Goal: Information Seeking & Learning: Learn about a topic

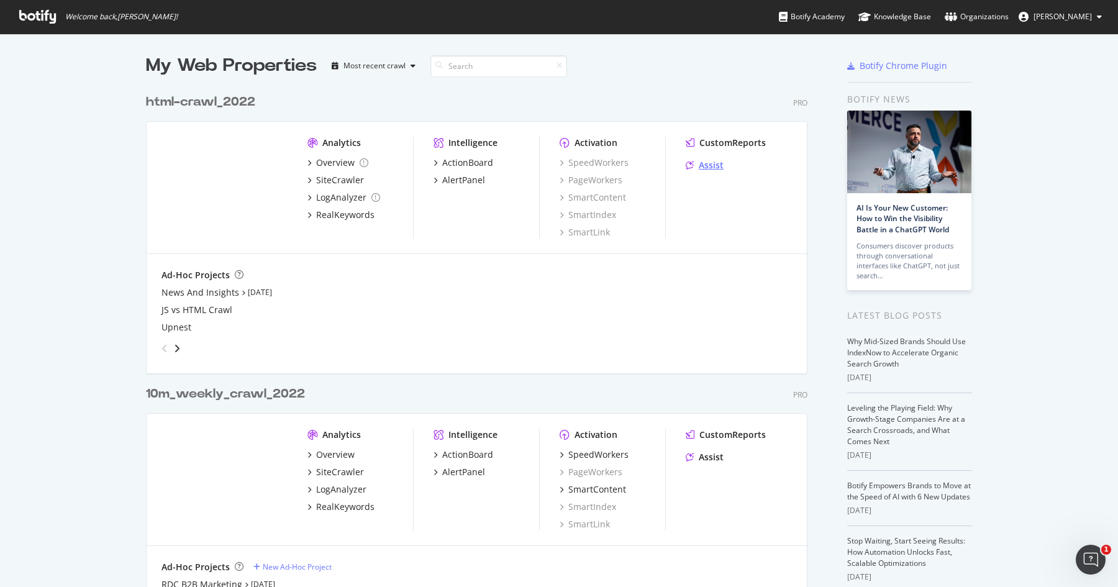
click at [705, 169] on div "Assist" at bounding box center [711, 165] width 25 height 12
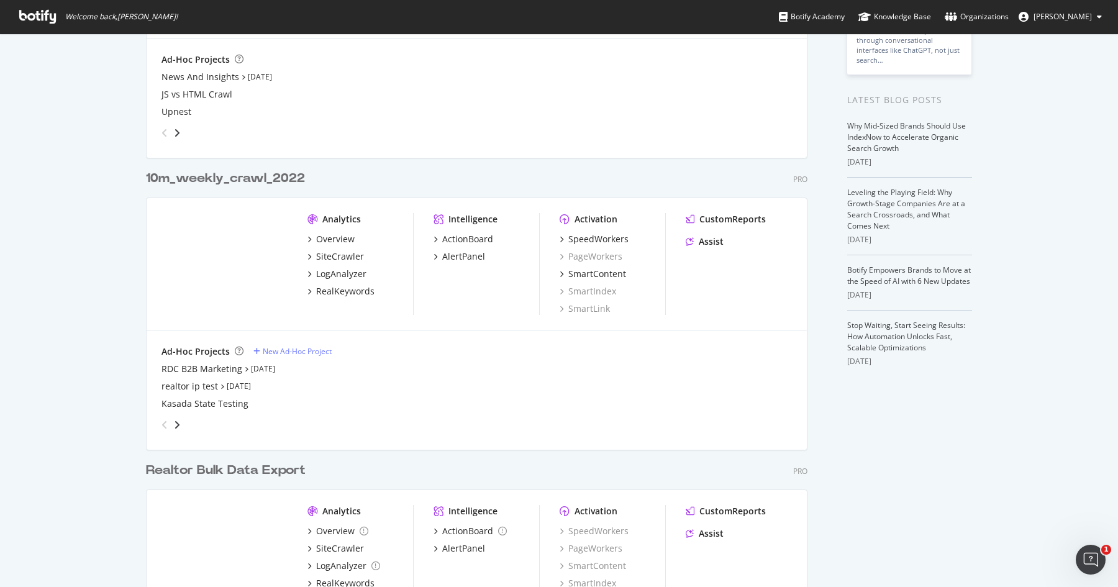
scroll to position [231, 0]
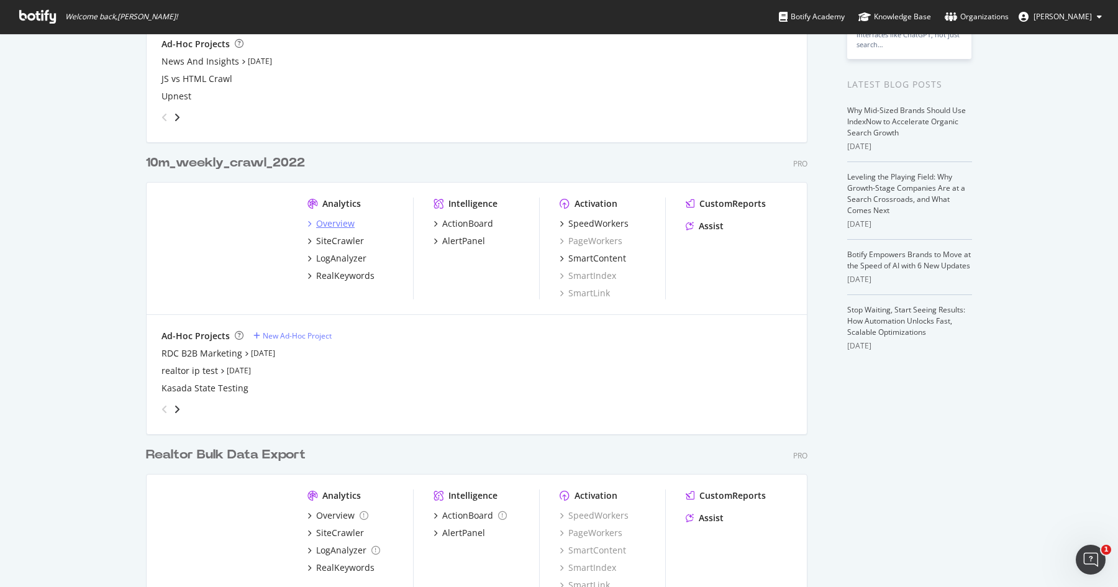
click at [326, 224] on div "Overview" at bounding box center [335, 223] width 39 height 12
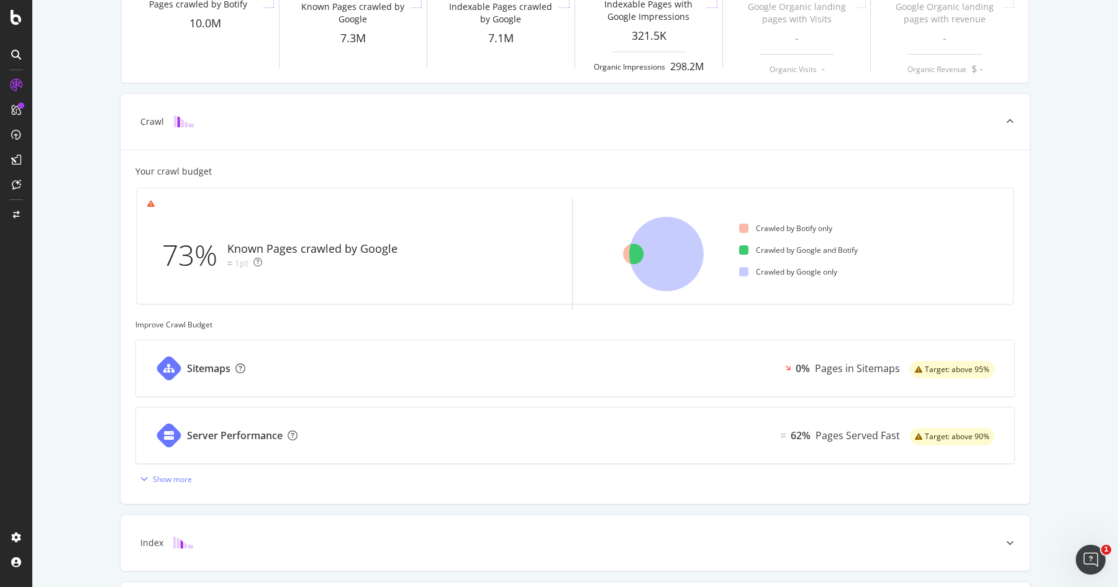
click at [96, 316] on div "Known Pages Pages crawled by Botify 10.0M Crawl Known Pages crawled by Google 7…" at bounding box center [575, 274] width 1086 height 836
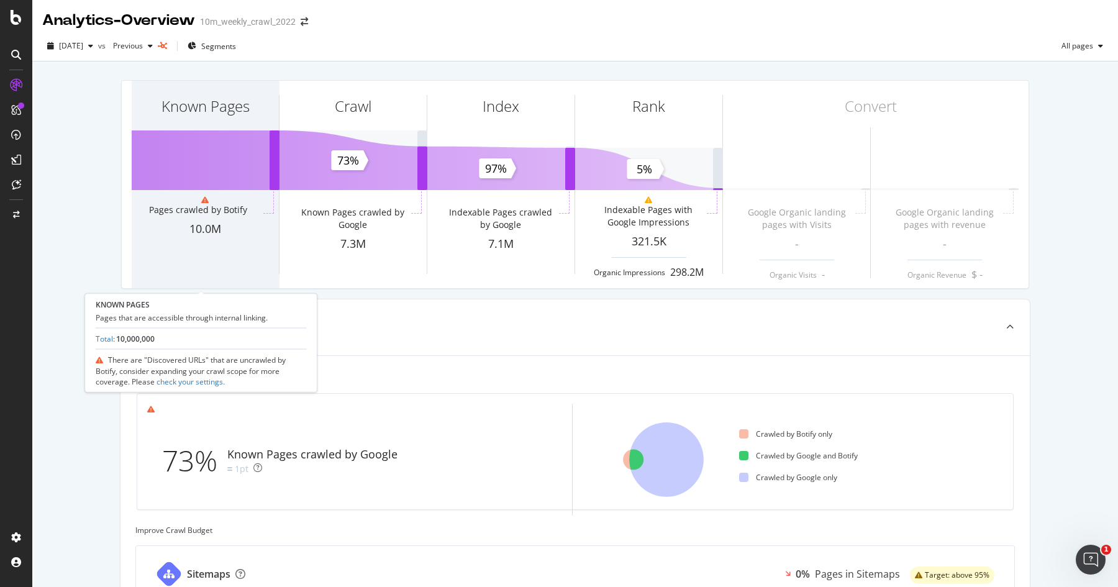
click at [189, 185] on div "Known Pages Pages crawled by Botify 10.0M" at bounding box center [205, 185] width 147 height 208
click at [201, 147] on div "Known Pages" at bounding box center [205, 129] width 147 height 96
click at [198, 101] on div "Known Pages" at bounding box center [206, 106] width 88 height 21
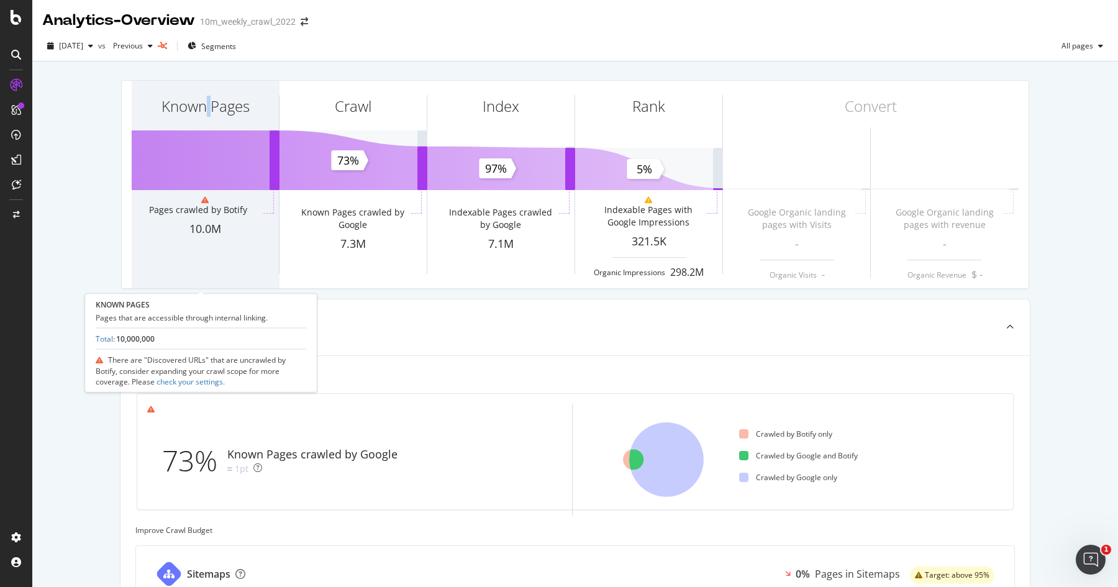
click at [198, 101] on div "Known Pages" at bounding box center [206, 106] width 88 height 21
click at [201, 155] on div "Known Pages" at bounding box center [205, 129] width 147 height 96
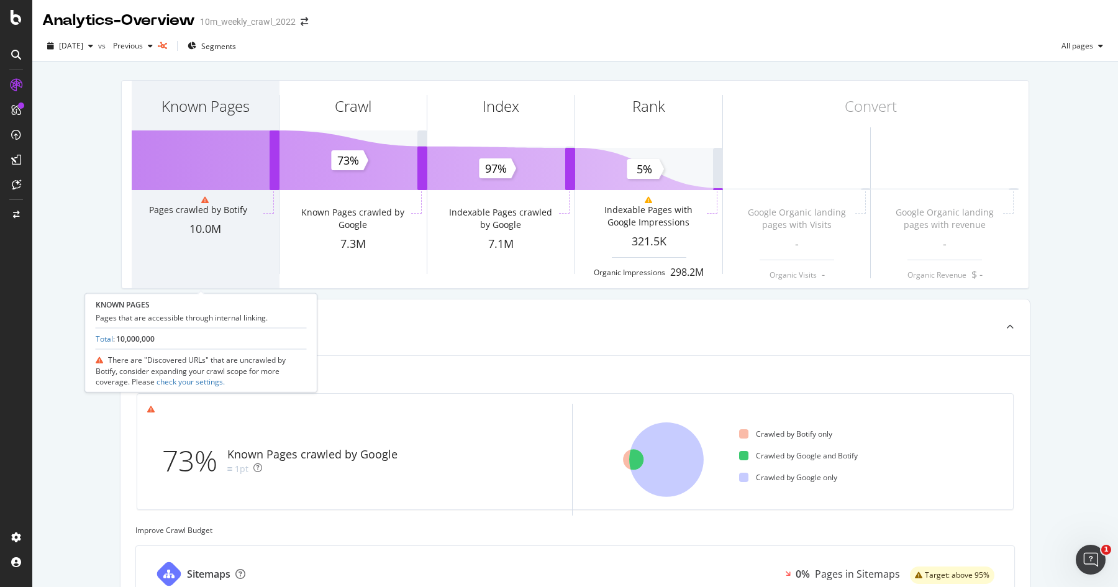
click at [201, 155] on div "Known Pages" at bounding box center [205, 129] width 147 height 96
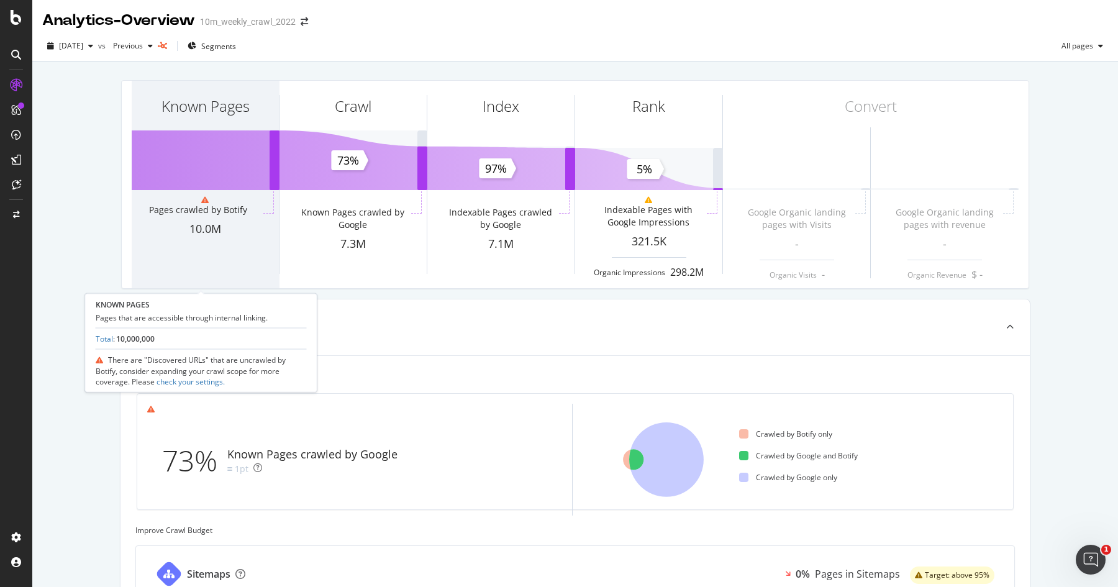
click at [177, 212] on div "Pages crawled by Botify" at bounding box center [198, 210] width 98 height 12
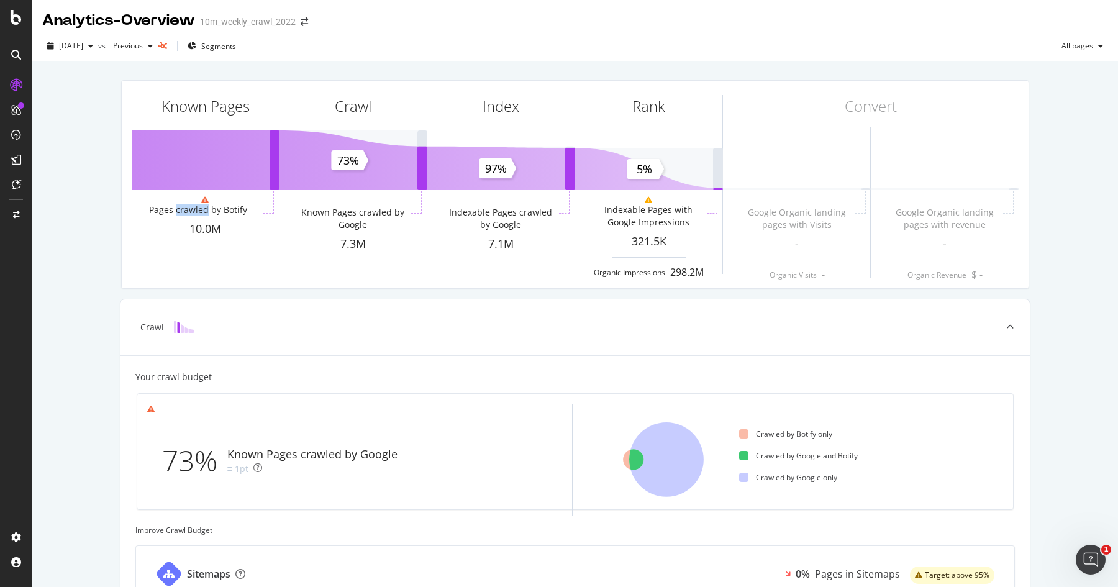
click at [94, 226] on div "Known Pages Pages crawled by Botify 10.0M Crawl Known Pages crawled by Google 7…" at bounding box center [575, 480] width 1086 height 836
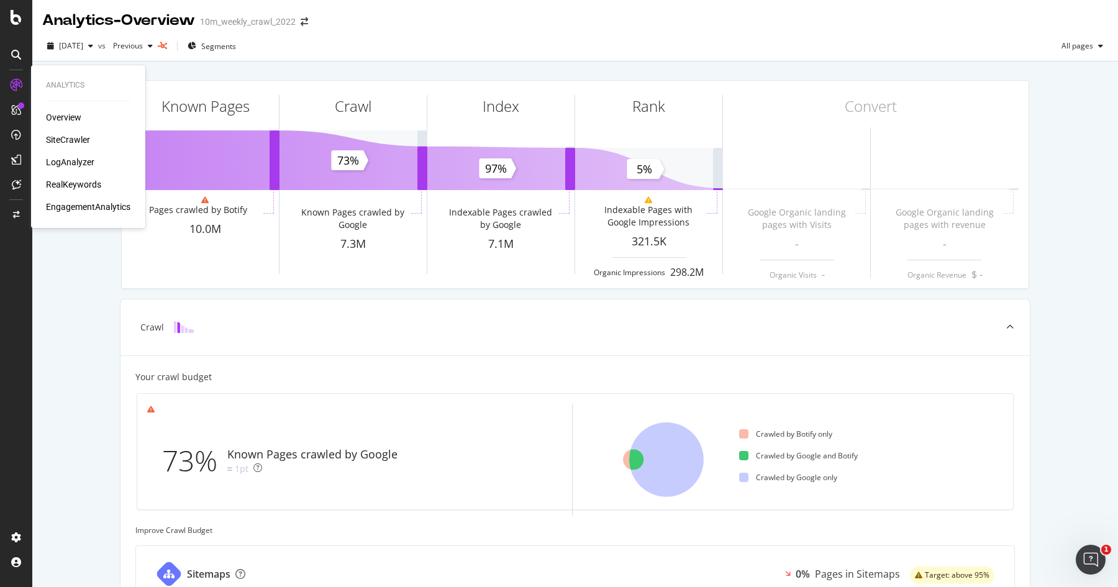
click at [64, 135] on div "SiteCrawler" at bounding box center [68, 140] width 44 height 12
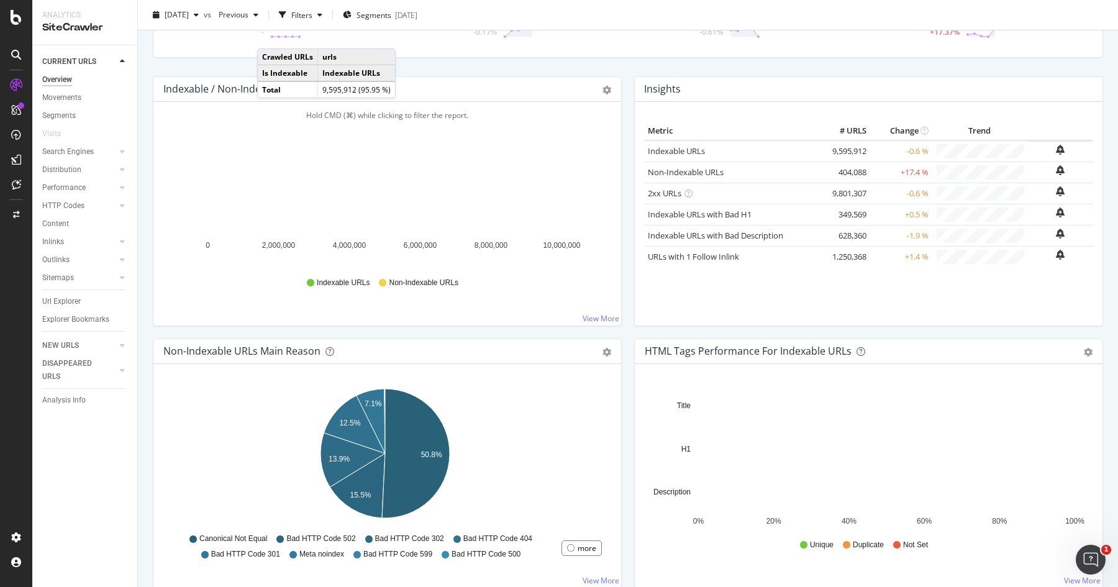
scroll to position [86, 0]
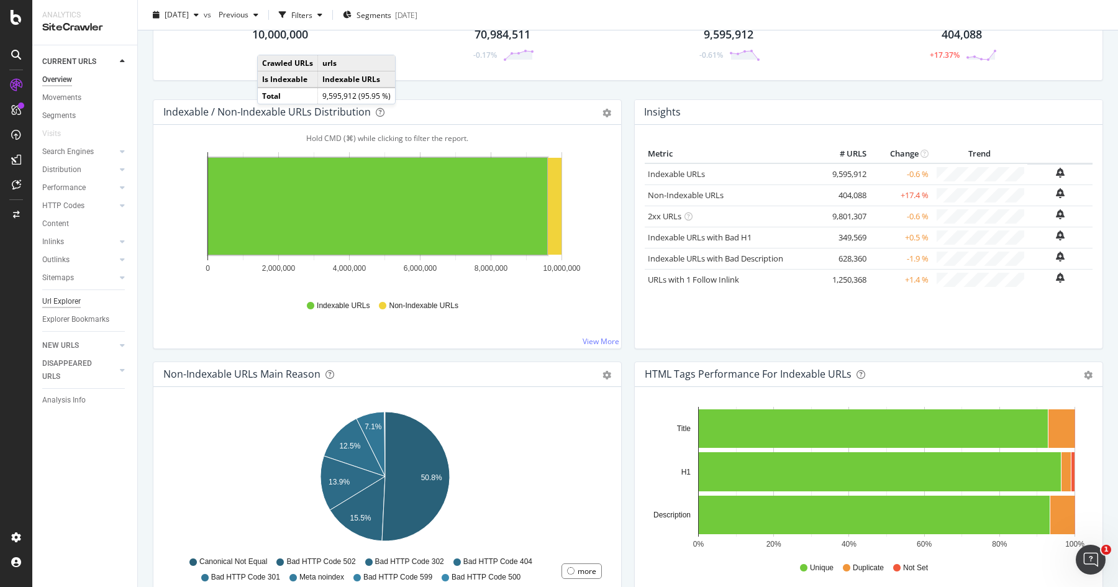
click at [58, 300] on div "Url Explorer" at bounding box center [61, 301] width 39 height 13
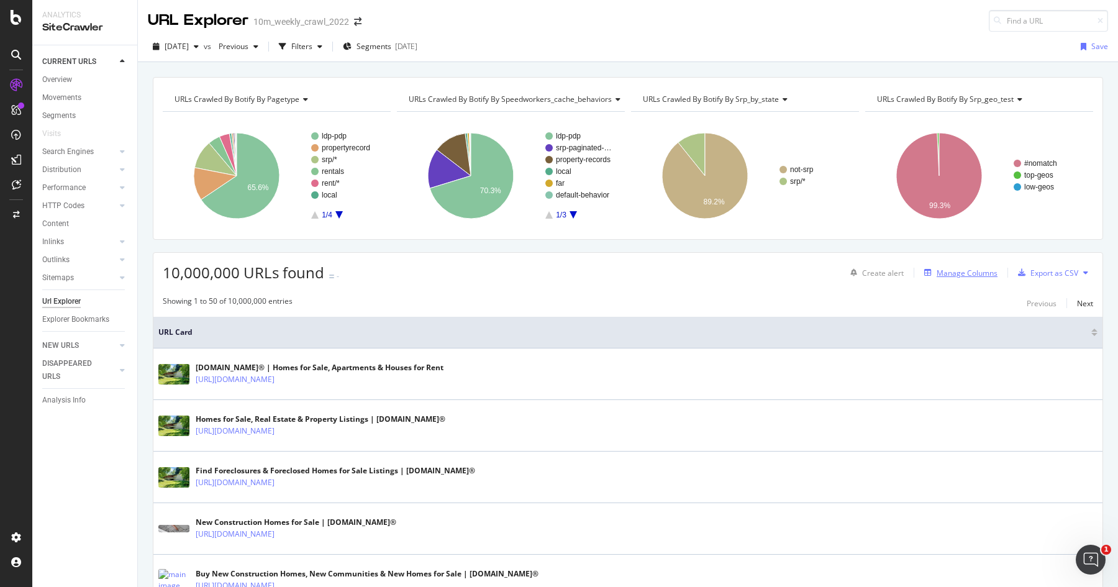
click at [937, 277] on div "Manage Columns" at bounding box center [967, 273] width 61 height 11
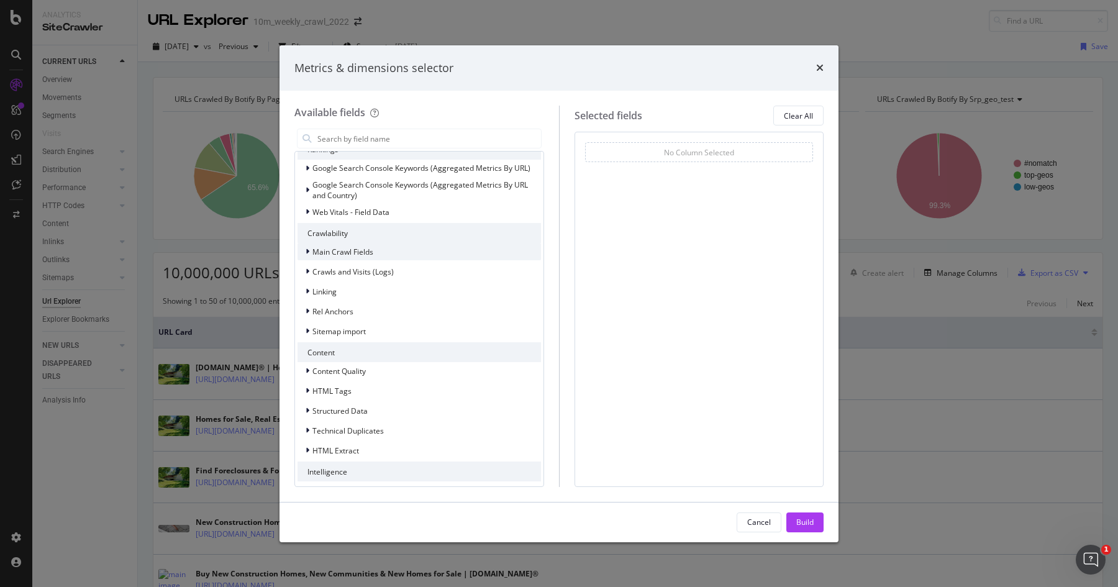
scroll to position [104, 0]
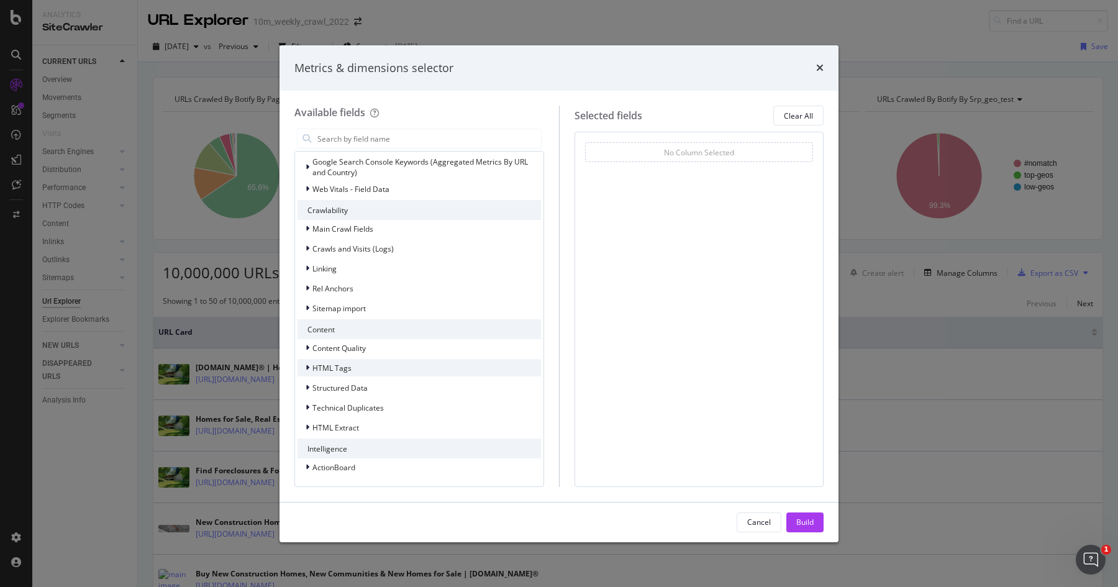
click at [309, 367] on div "modal" at bounding box center [308, 368] width 7 height 12
click at [309, 367] on icon "modal" at bounding box center [307, 367] width 5 height 7
click at [323, 367] on span "HTML Tags" at bounding box center [332, 368] width 39 height 11
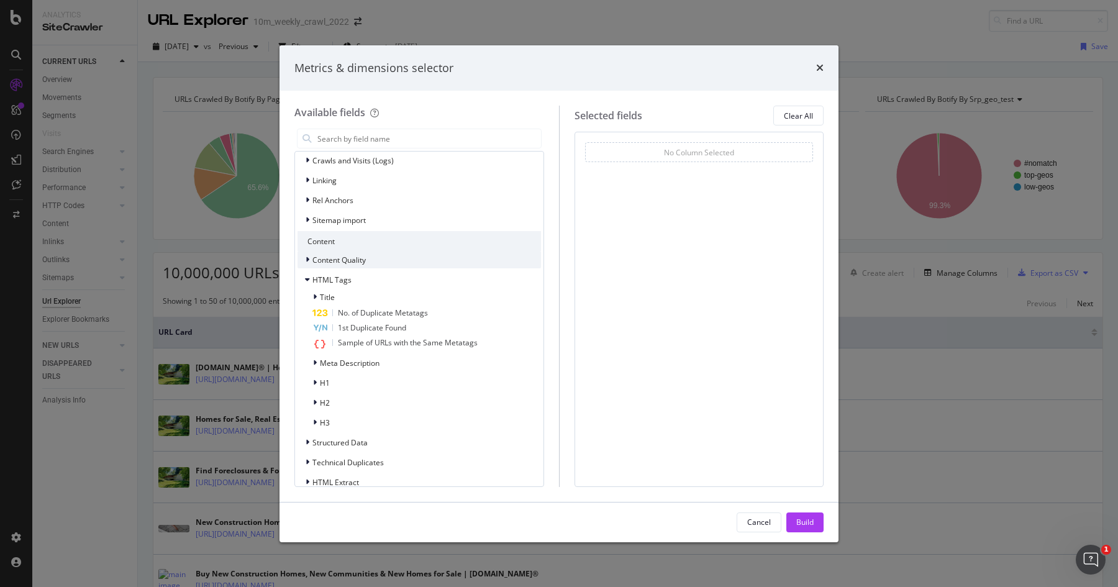
scroll to position [208, 0]
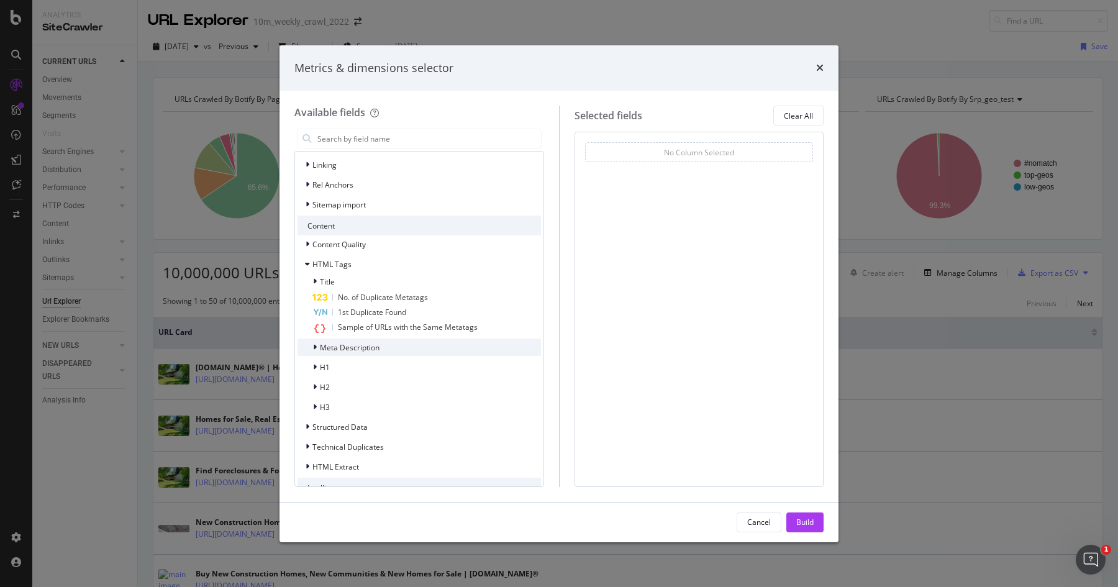
click at [385, 342] on div "Meta Description" at bounding box center [420, 347] width 244 height 17
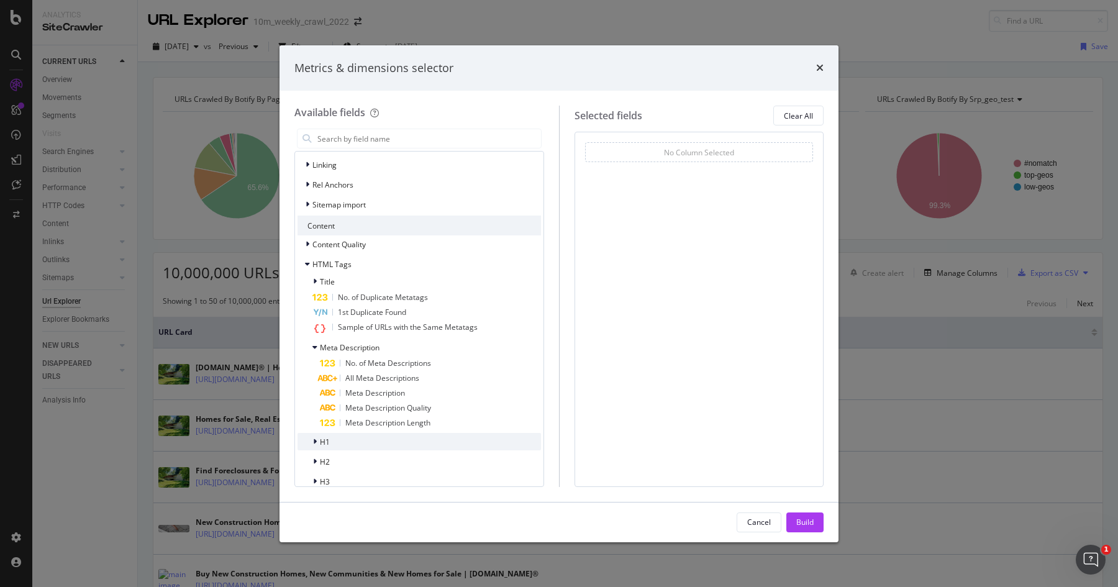
click at [380, 443] on div "H1" at bounding box center [420, 441] width 244 height 17
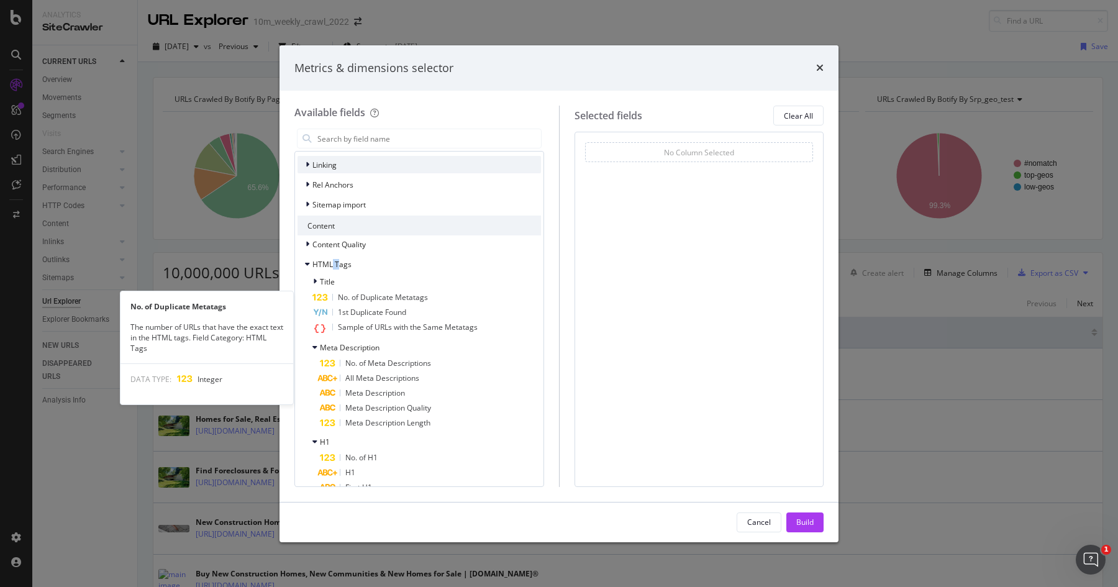
click at [338, 265] on span "HTML Tags" at bounding box center [332, 264] width 39 height 11
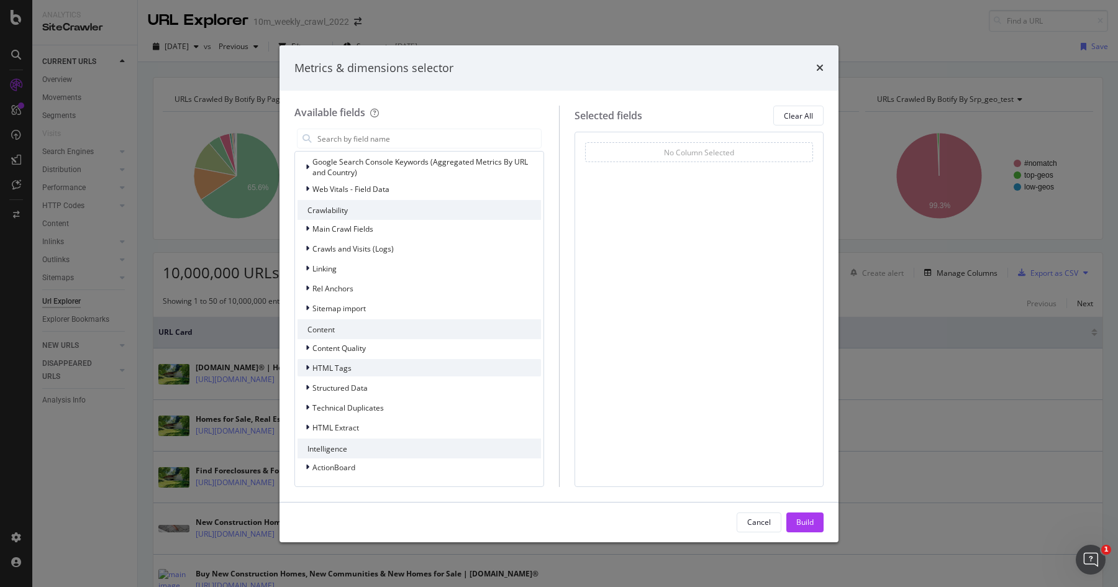
click at [337, 372] on span "HTML Tags" at bounding box center [332, 368] width 39 height 11
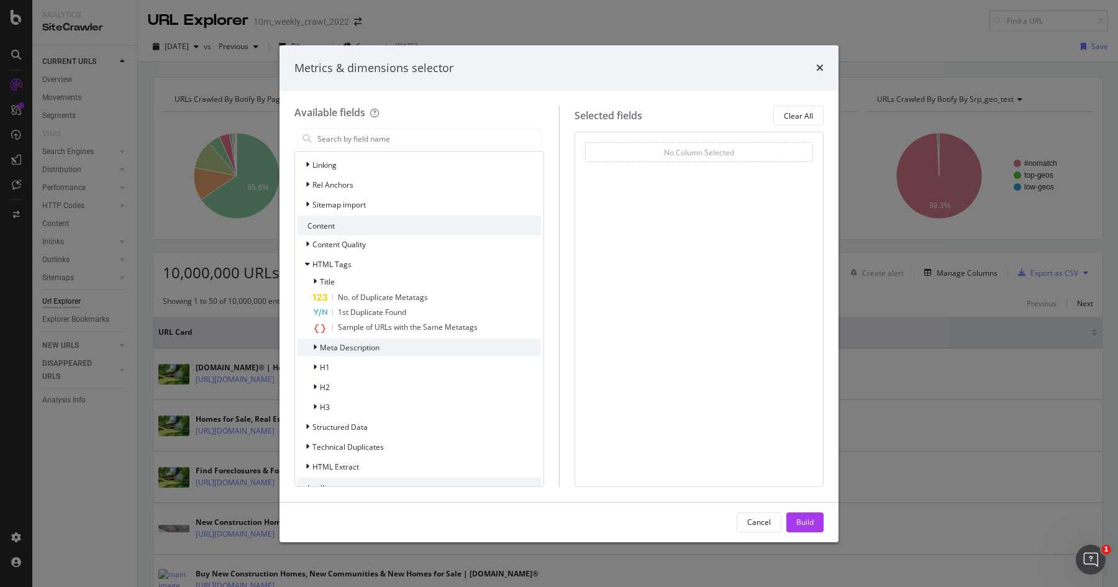
scroll to position [247, 0]
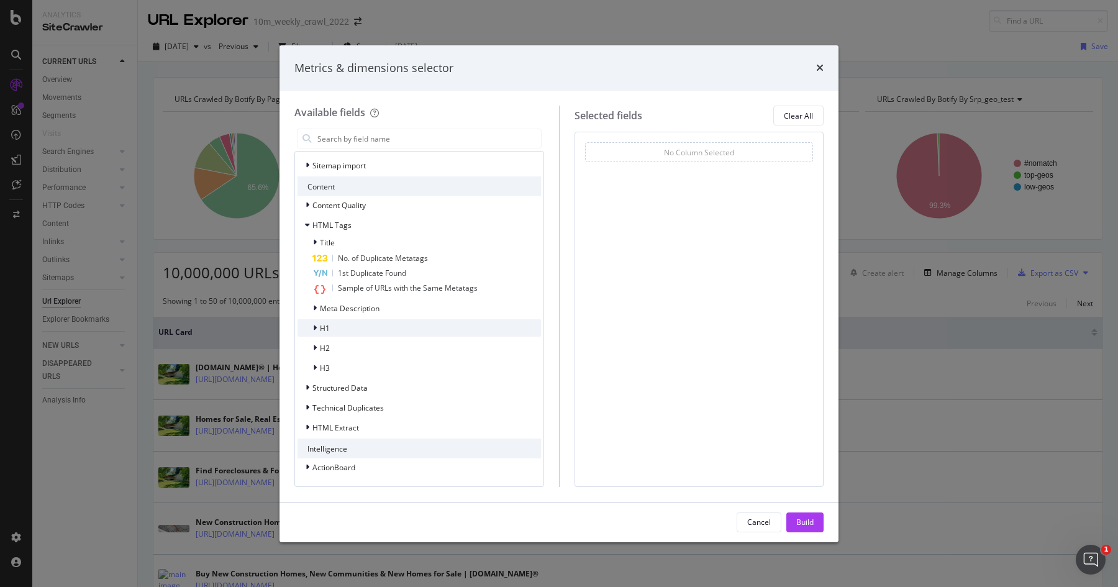
click at [334, 333] on div "H1" at bounding box center [420, 327] width 244 height 17
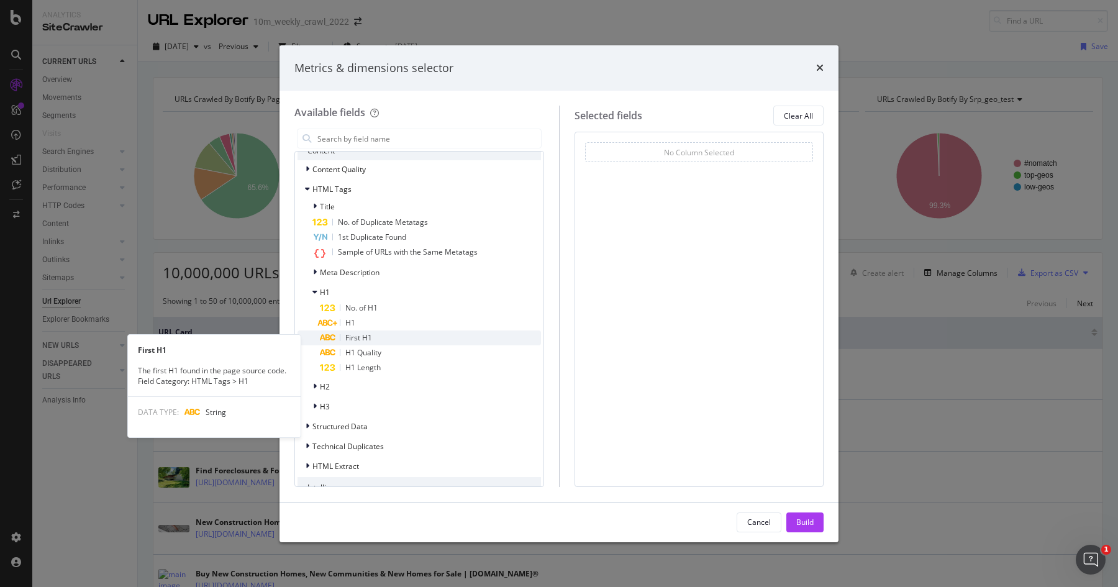
scroll to position [286, 0]
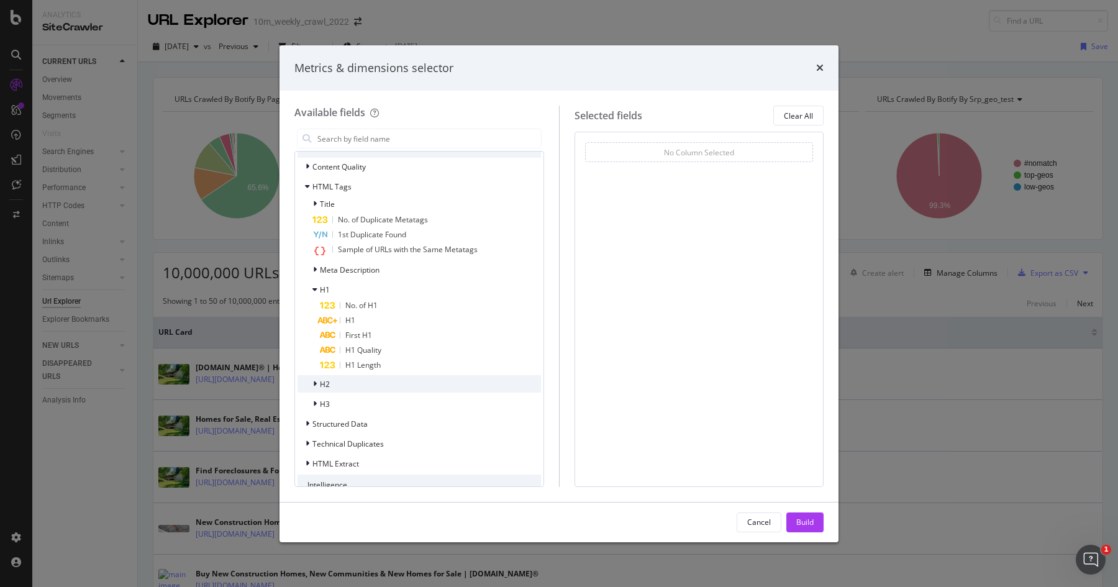
click at [332, 383] on div "H2" at bounding box center [420, 383] width 244 height 17
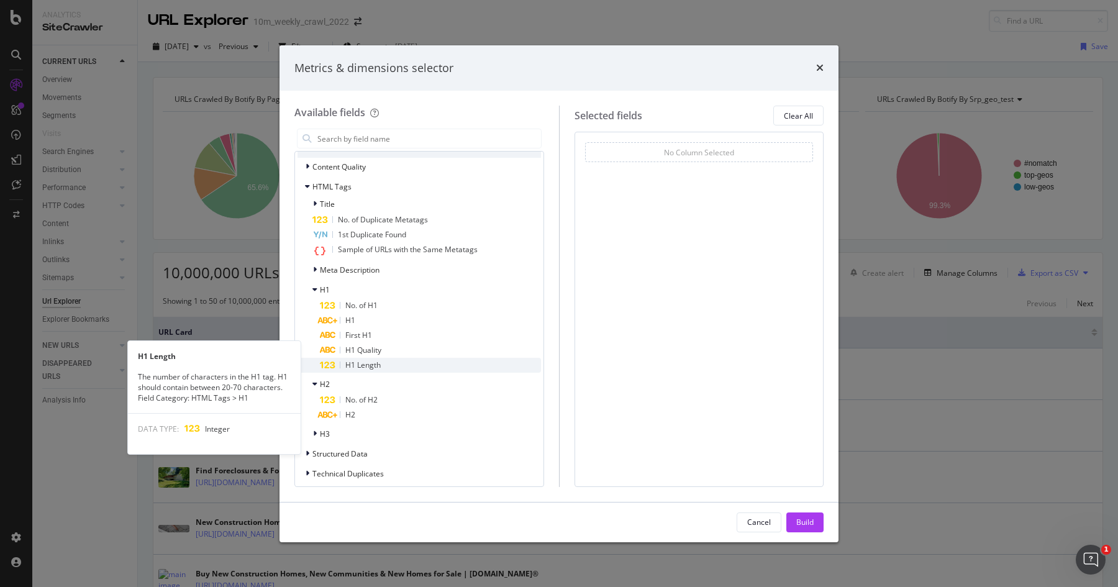
scroll to position [352, 0]
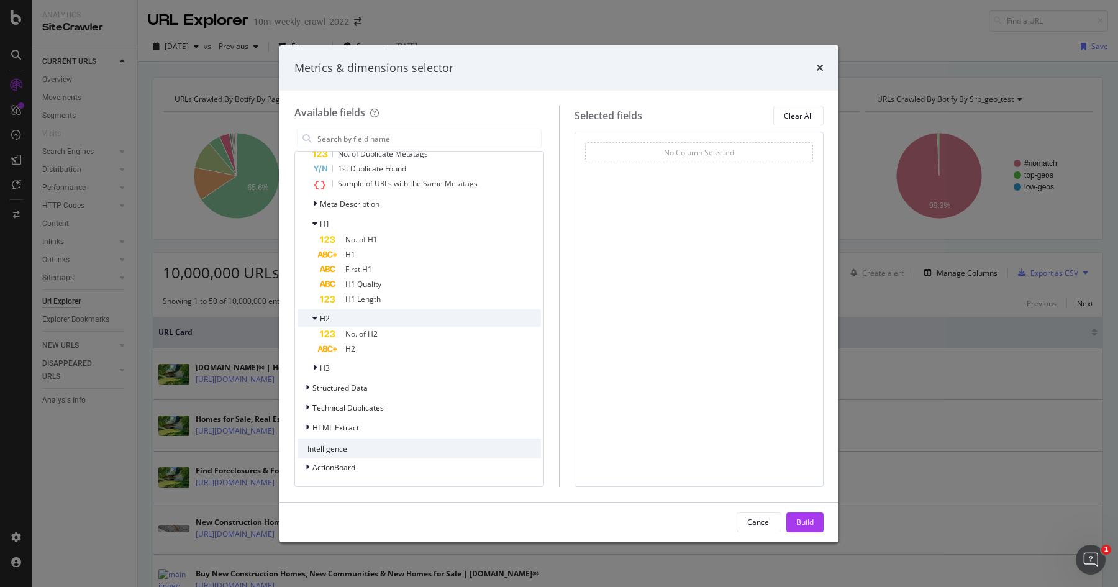
click at [326, 321] on span "H2" at bounding box center [325, 318] width 10 height 11
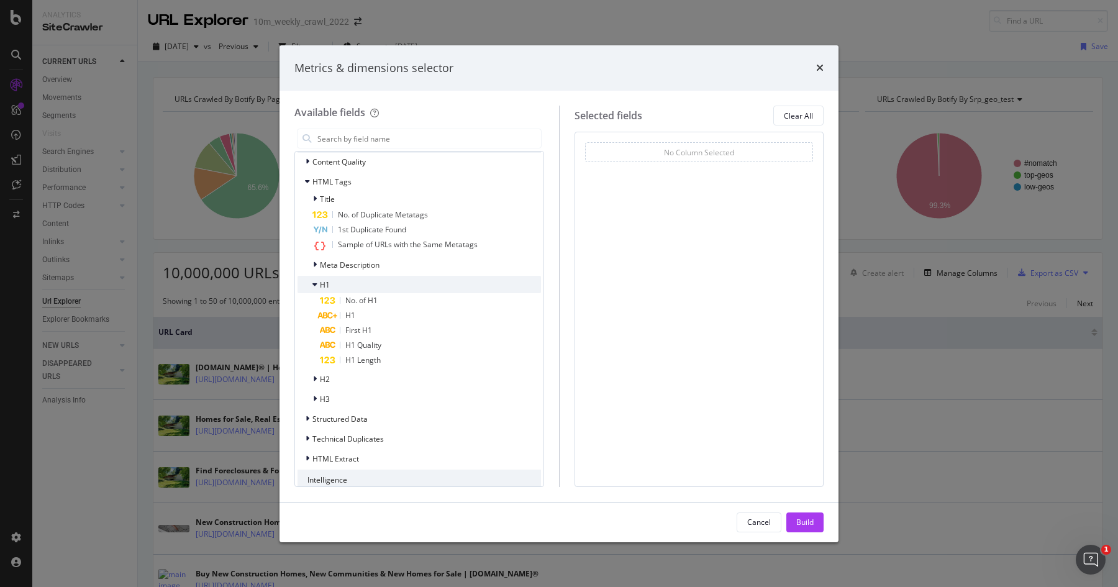
scroll to position [284, 0]
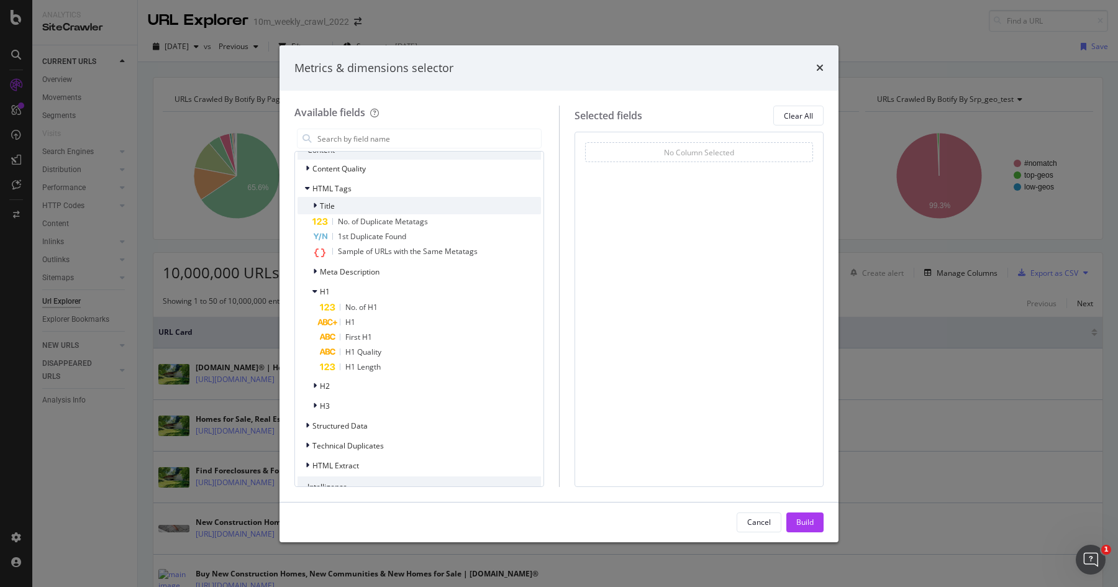
click at [322, 204] on span "Title" at bounding box center [327, 206] width 15 height 11
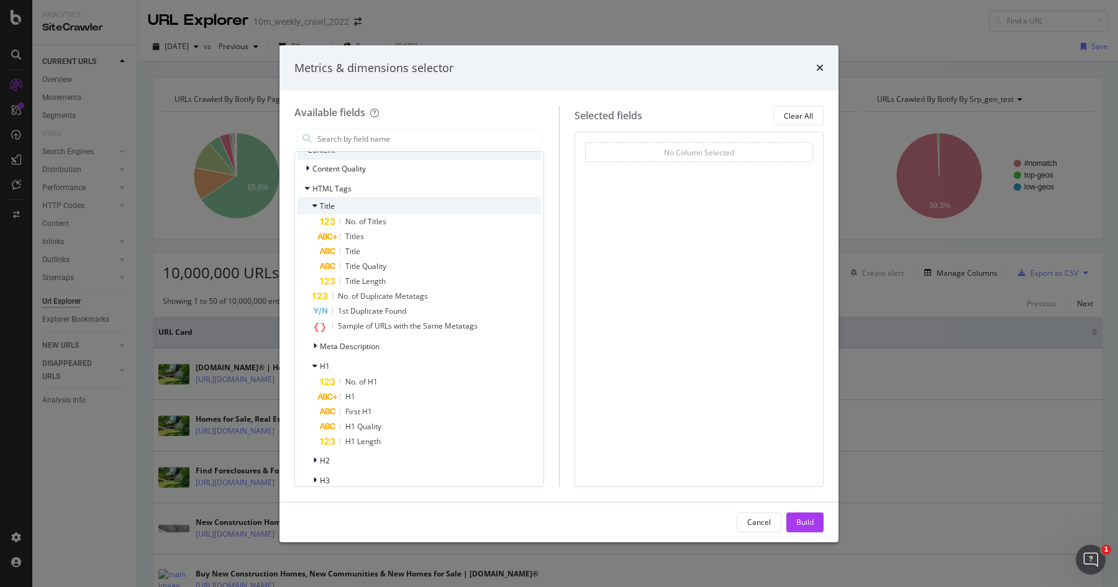
click at [322, 204] on span "Title" at bounding box center [327, 206] width 15 height 11
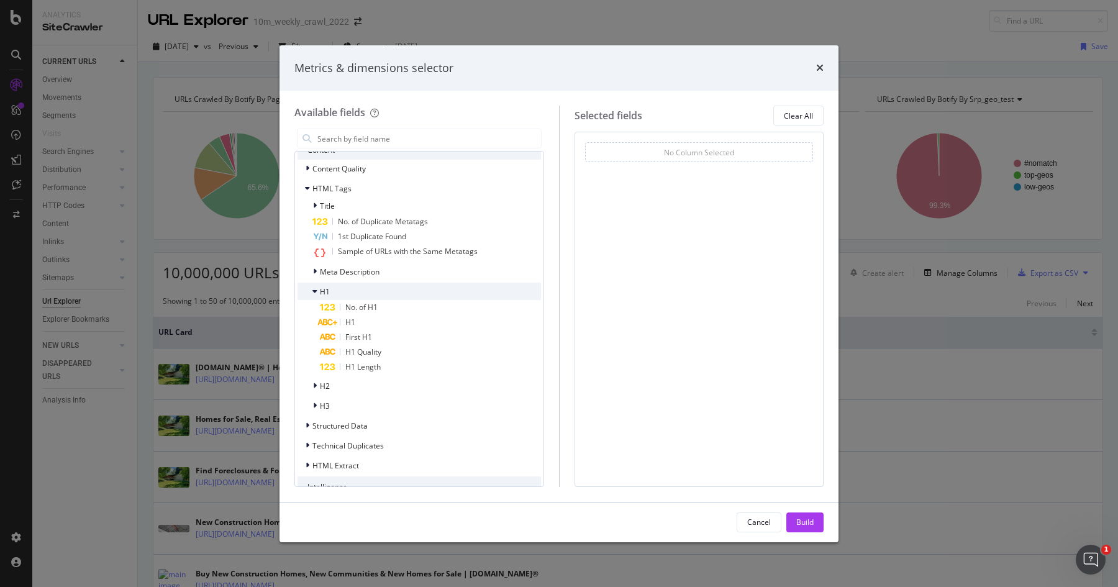
click at [332, 288] on div "H1" at bounding box center [420, 291] width 244 height 17
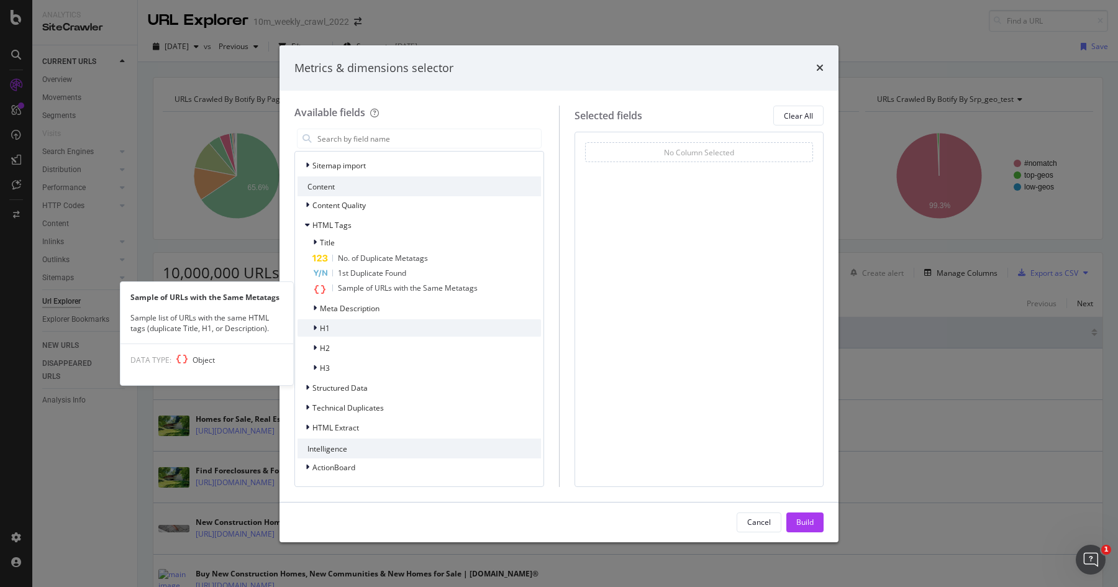
scroll to position [247, 0]
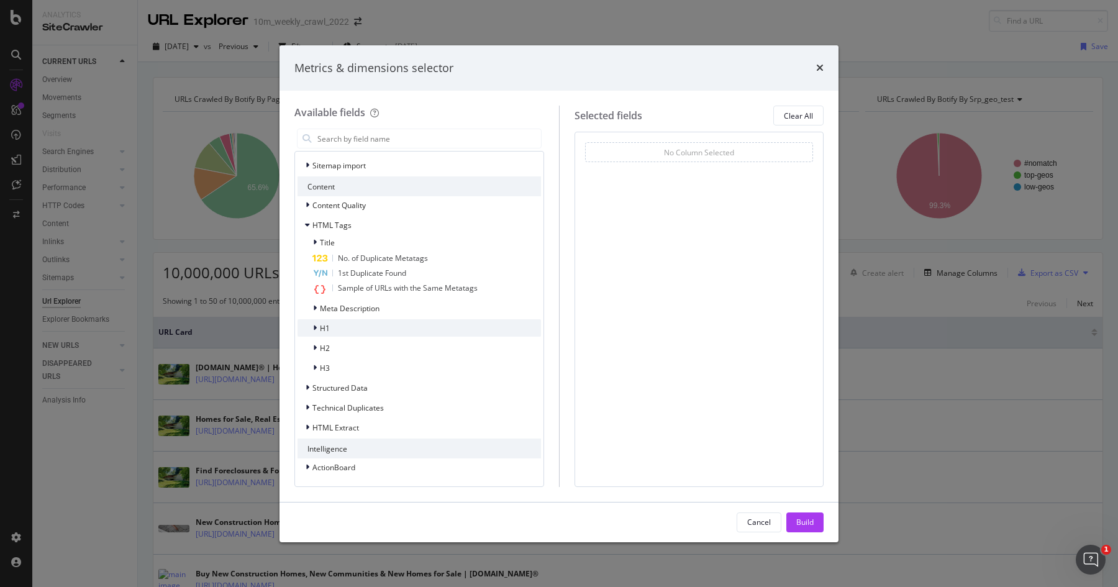
click at [339, 323] on div "H1" at bounding box center [420, 327] width 244 height 17
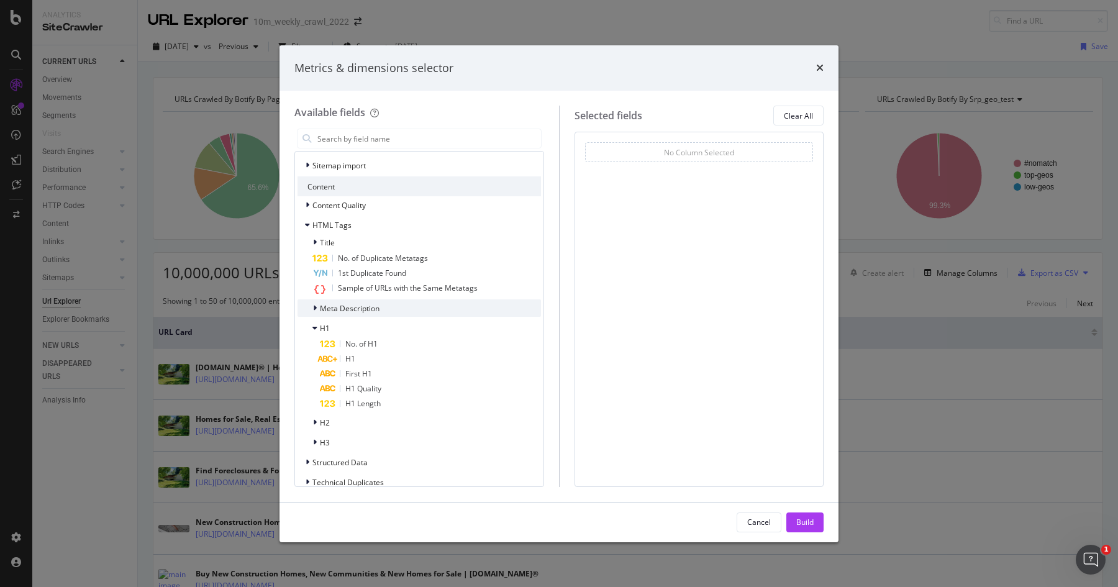
click at [375, 309] on span "Meta Description" at bounding box center [350, 308] width 60 height 11
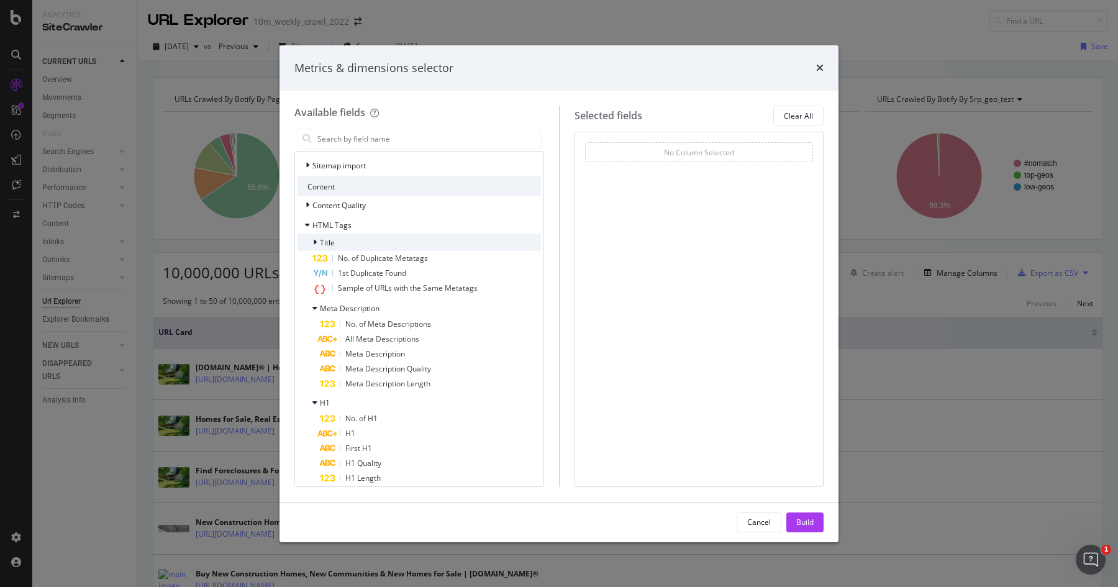
click at [329, 244] on span "Title" at bounding box center [327, 242] width 15 height 11
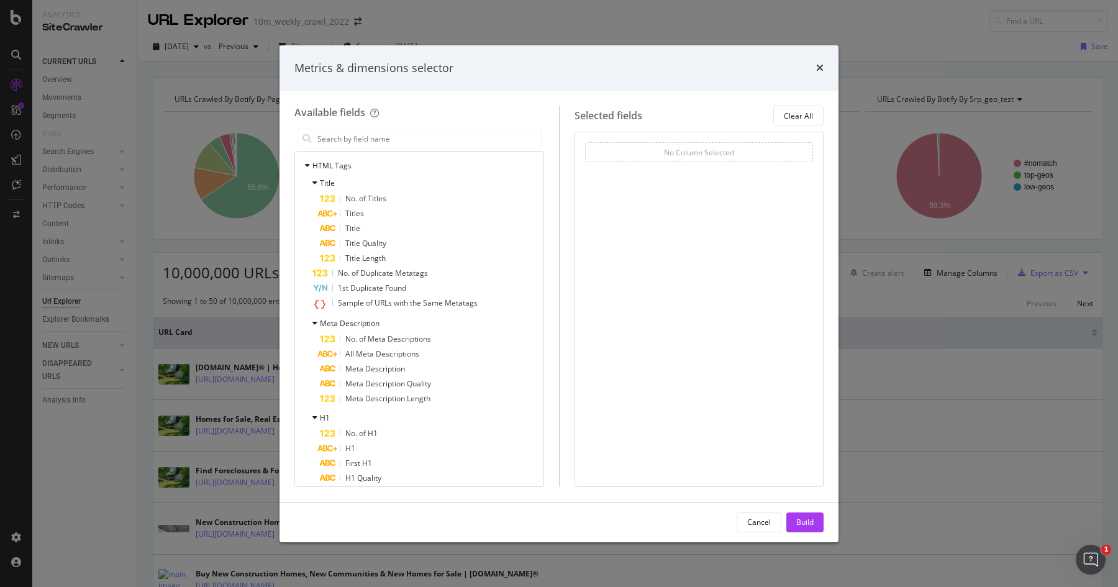
scroll to position [313, 0]
click at [809, 519] on div "Build" at bounding box center [804, 522] width 17 height 11
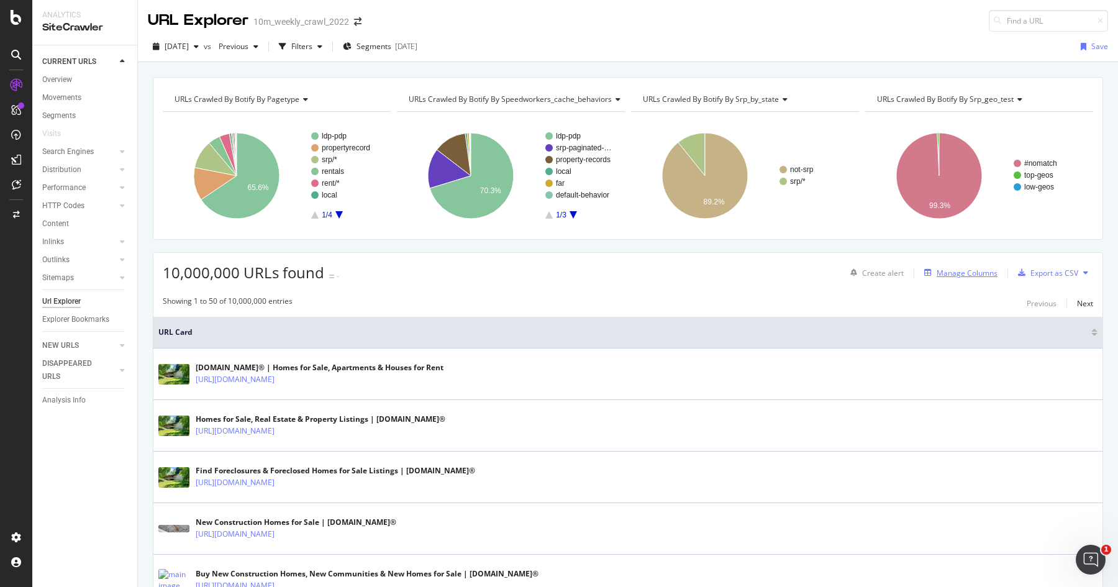
click at [949, 274] on div "Manage Columns" at bounding box center [967, 273] width 61 height 11
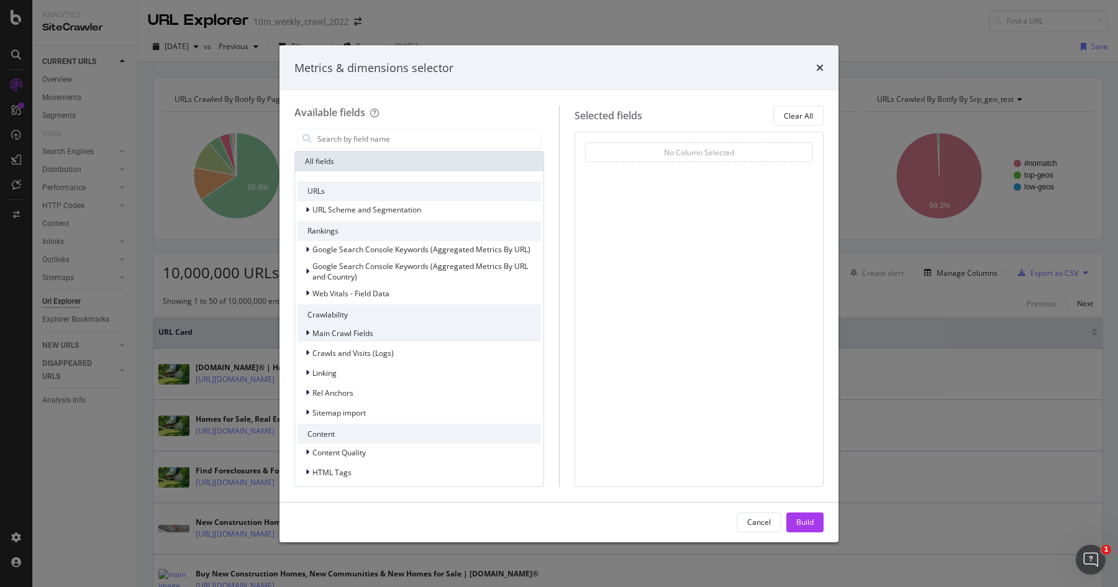
scroll to position [104, 0]
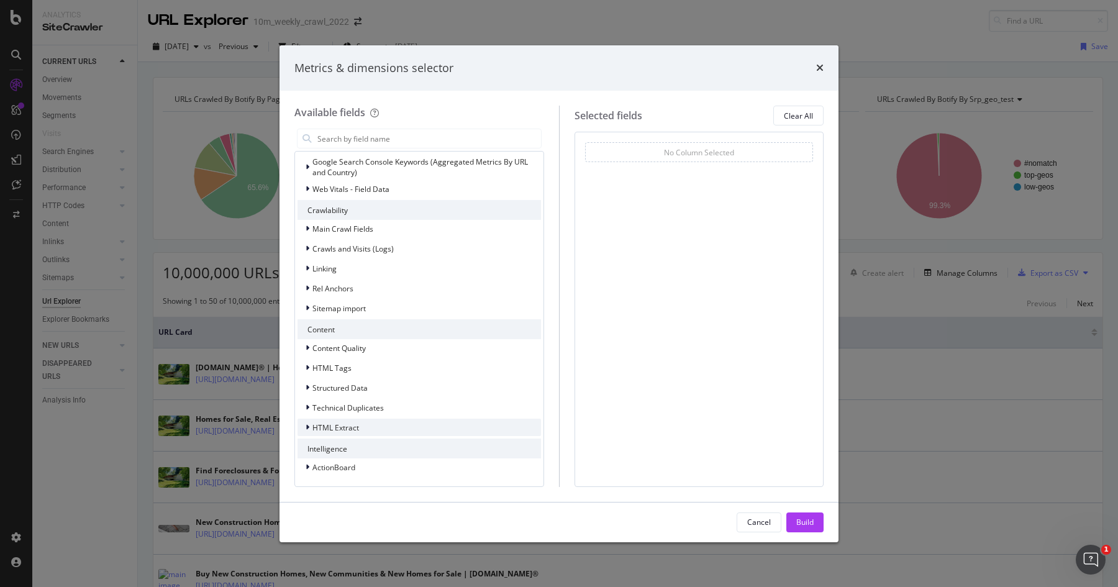
click at [353, 423] on span "HTML Extract" at bounding box center [336, 427] width 47 height 11
click at [344, 368] on span "HTML Tags" at bounding box center [332, 368] width 39 height 11
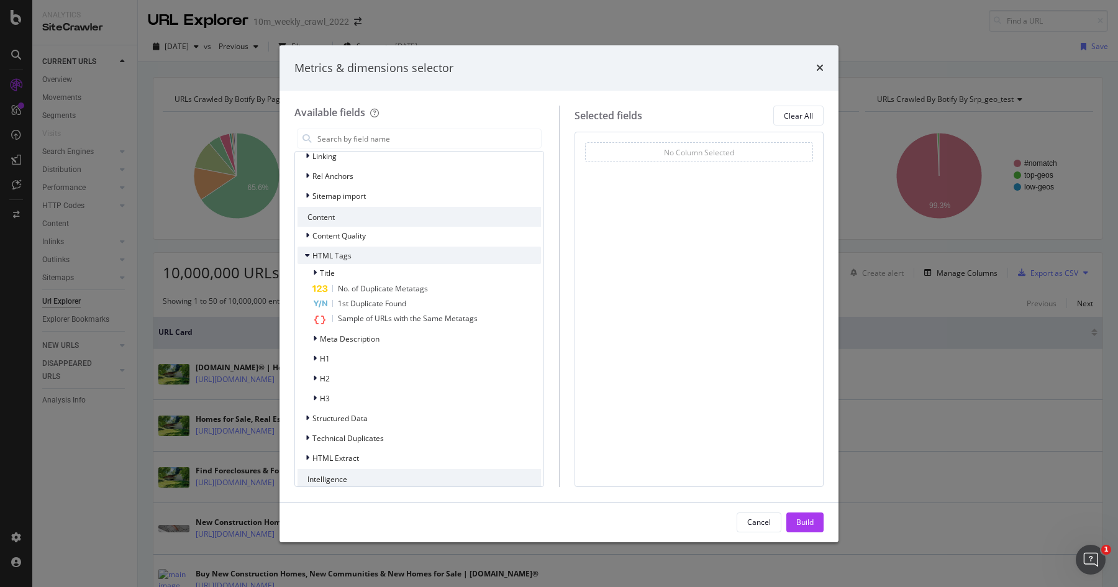
scroll to position [220, 0]
click at [342, 357] on div "H1" at bounding box center [420, 355] width 244 height 17
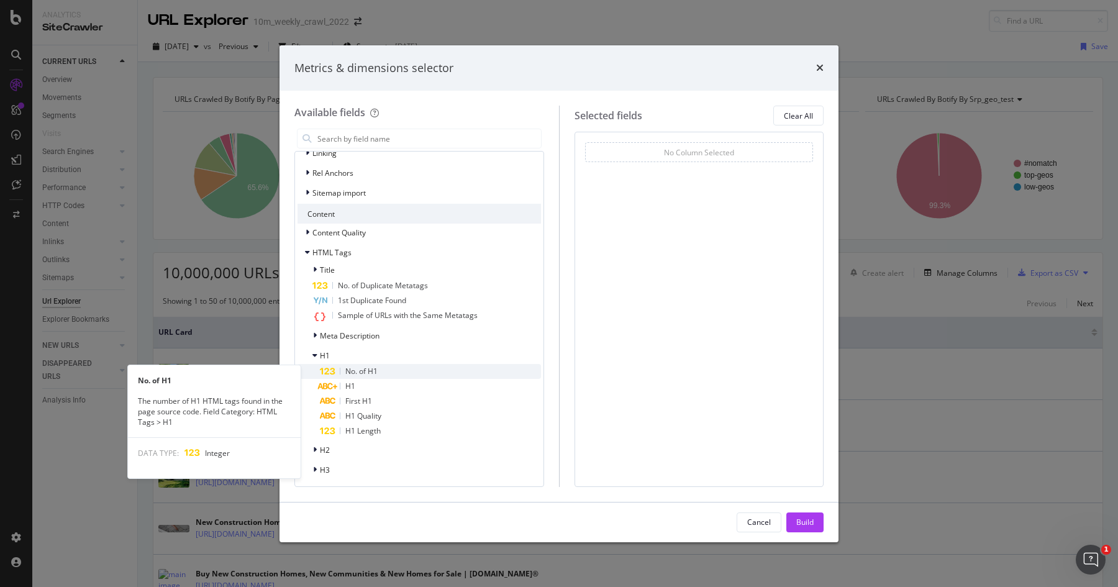
click at [354, 372] on span "No. of H1" at bounding box center [361, 371] width 32 height 11
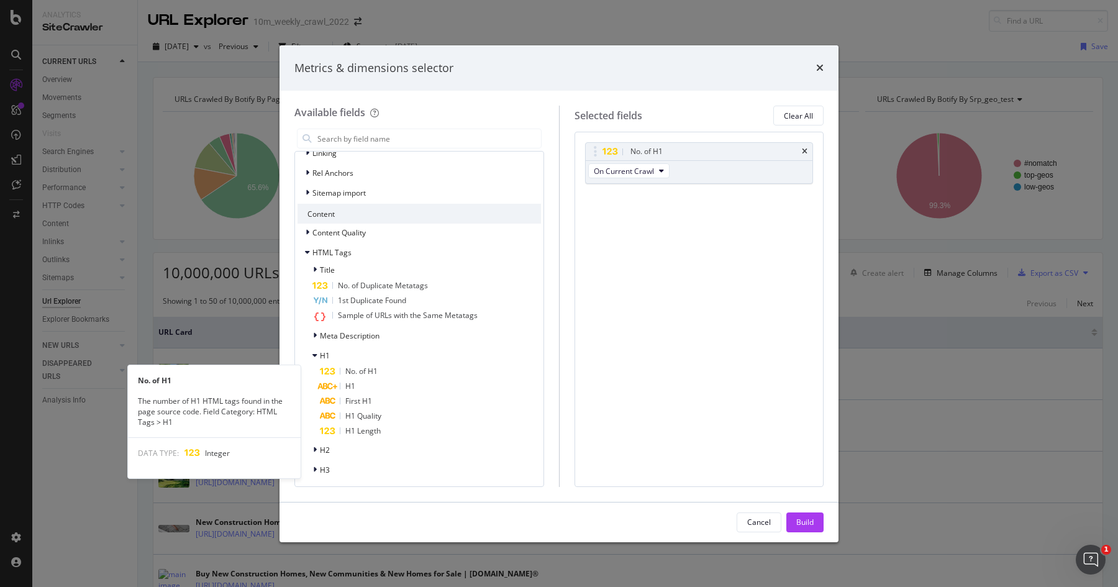
click at [354, 372] on span "No. of H1" at bounding box center [361, 371] width 32 height 11
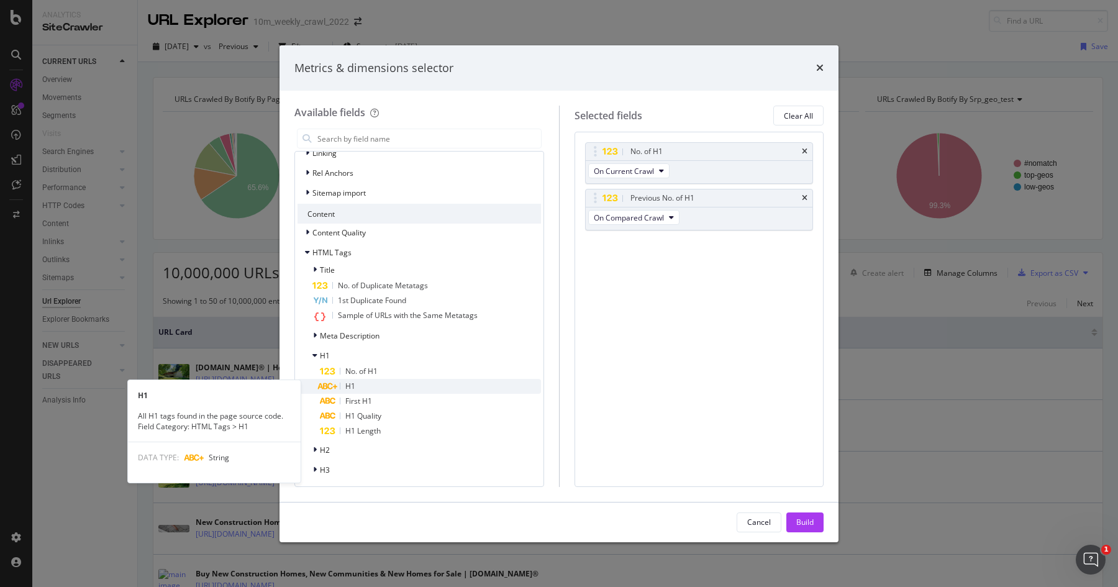
click at [355, 391] on div "H1" at bounding box center [430, 386] width 221 height 15
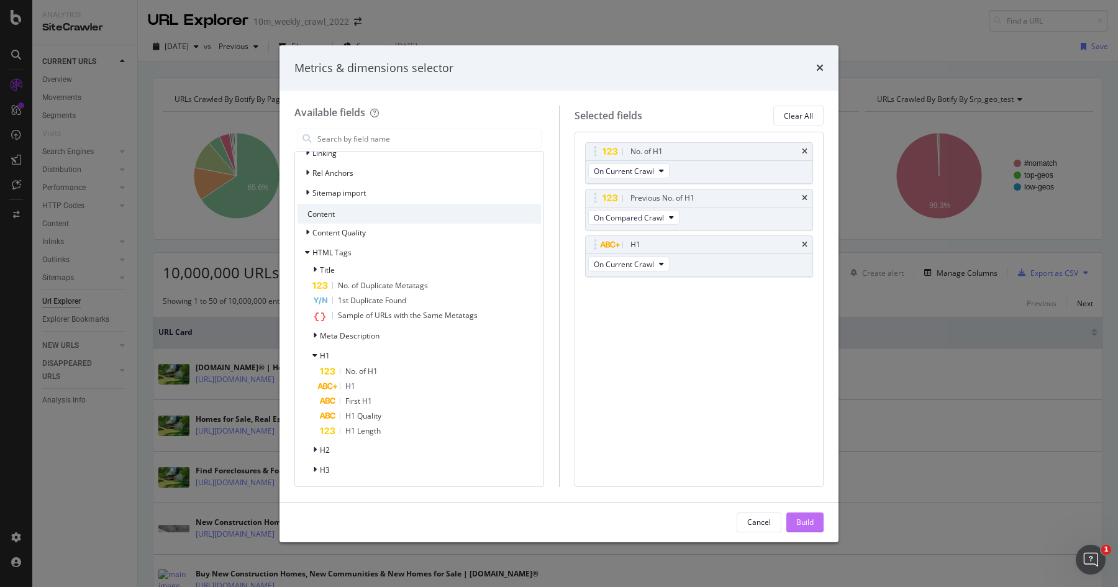
click at [809, 524] on div "Build" at bounding box center [804, 522] width 17 height 11
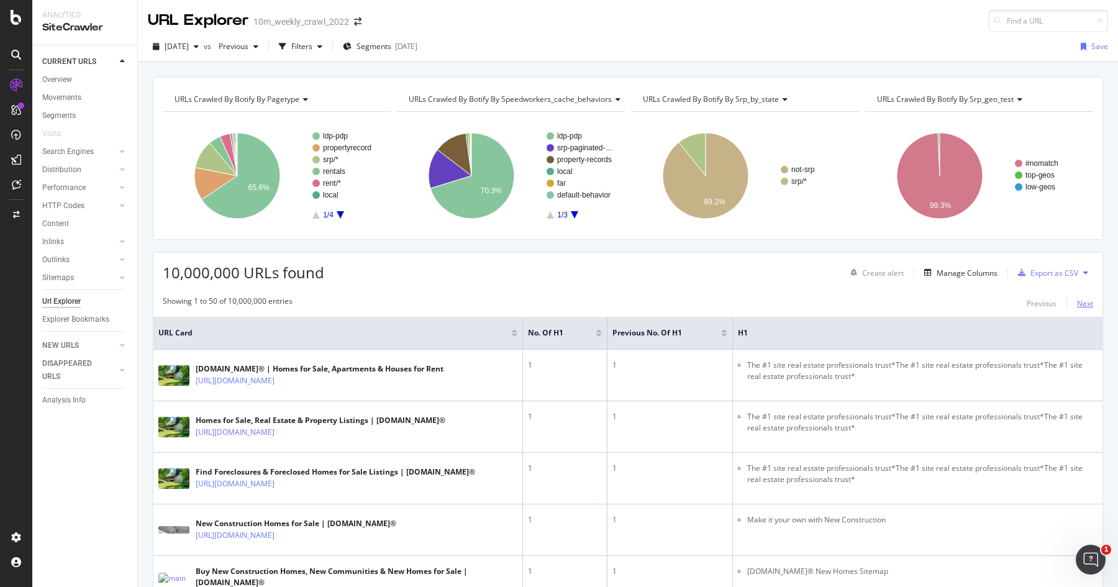
click at [1077, 302] on div "Next" at bounding box center [1085, 303] width 16 height 11
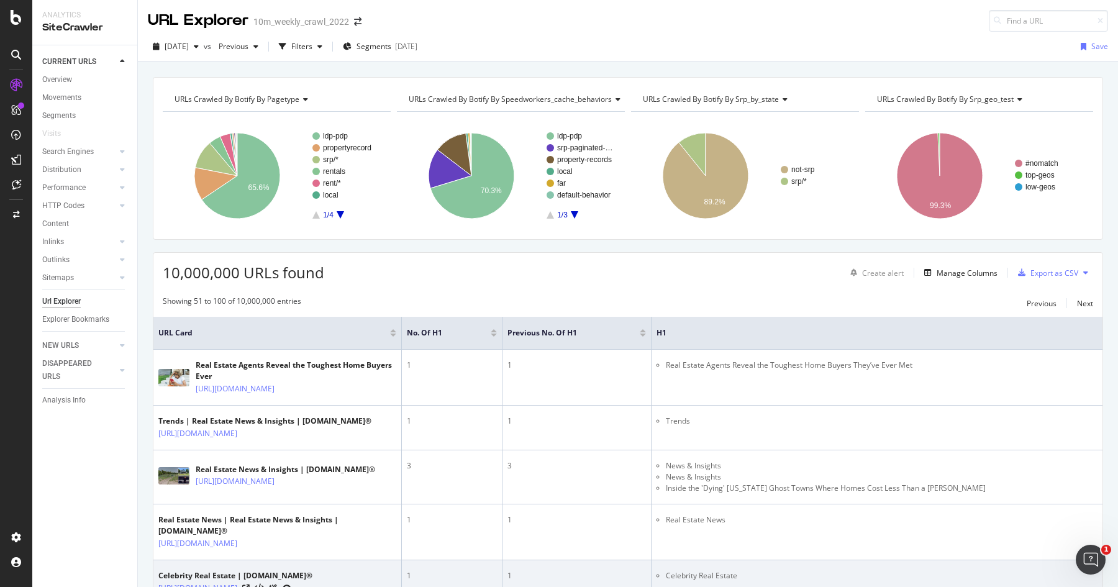
click at [821, 323] on th "H1" at bounding box center [877, 333] width 451 height 33
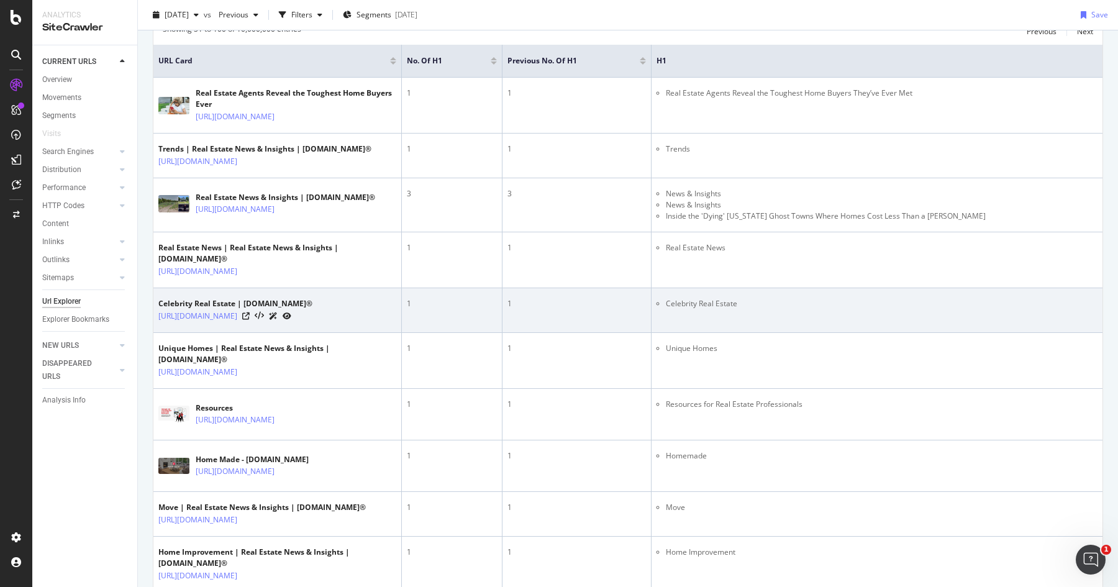
scroll to position [294, 0]
